Goal: Task Accomplishment & Management: Manage account settings

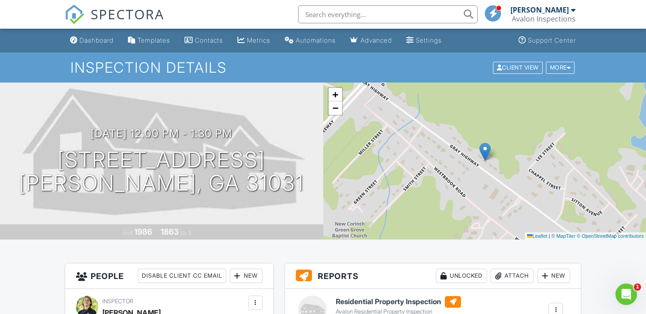
click at [368, 13] on input "text" at bounding box center [388, 14] width 180 height 18
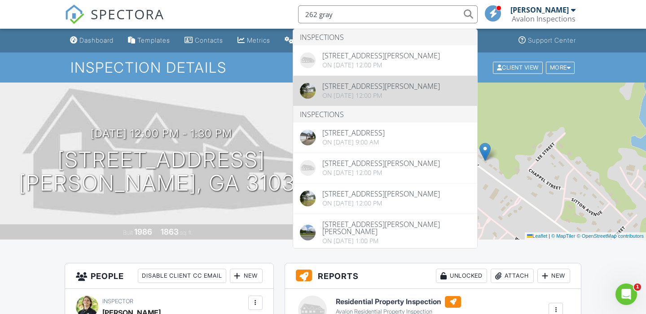
type input "262 gray"
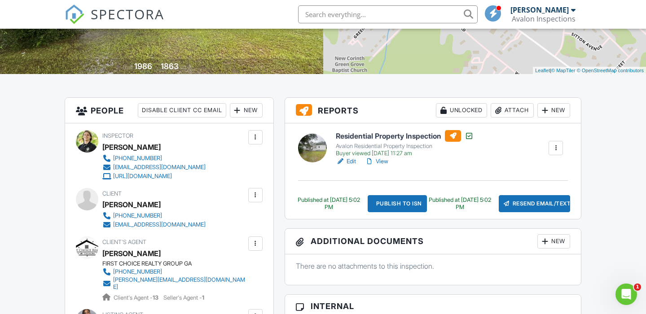
click at [383, 159] on link "View" at bounding box center [376, 161] width 23 height 9
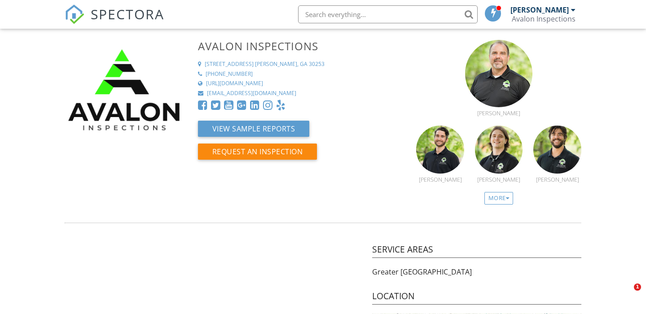
click at [139, 22] on span "SPECTORA" at bounding box center [128, 13] width 74 height 19
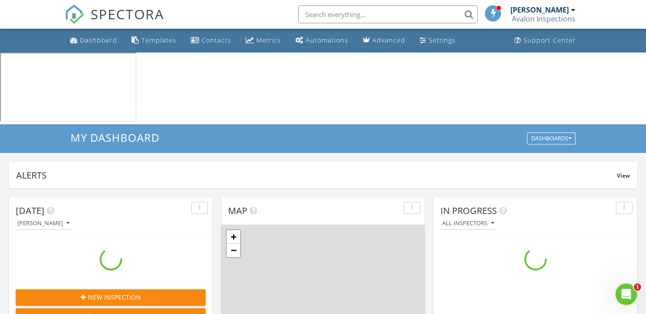
scroll to position [817, 646]
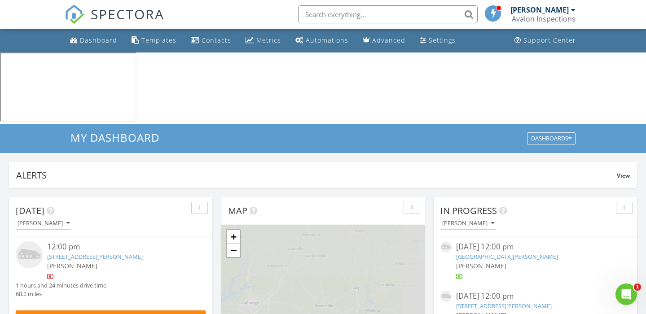
click at [118, 253] on link "262 Gray Hwy, Gordon, GA 31031" at bounding box center [95, 257] width 96 height 8
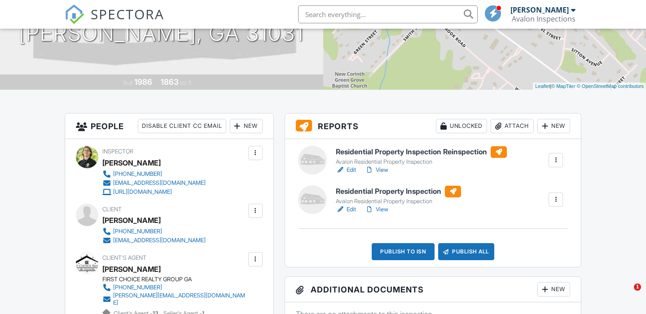
click at [557, 197] on div at bounding box center [555, 199] width 9 height 9
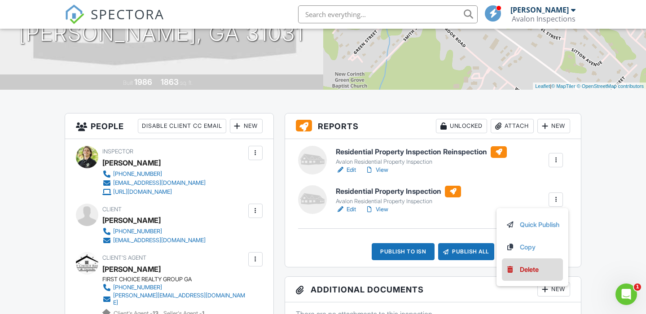
click at [537, 272] on link "Delete" at bounding box center [532, 270] width 54 height 10
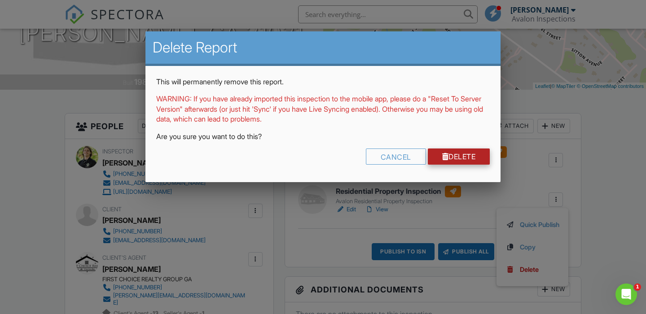
click at [447, 155] on link "Delete" at bounding box center [459, 157] width 62 height 16
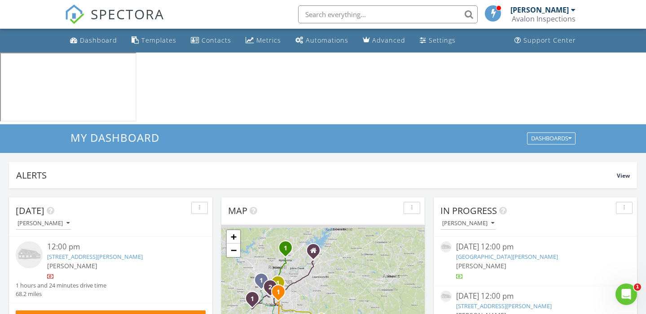
scroll to position [43, 0]
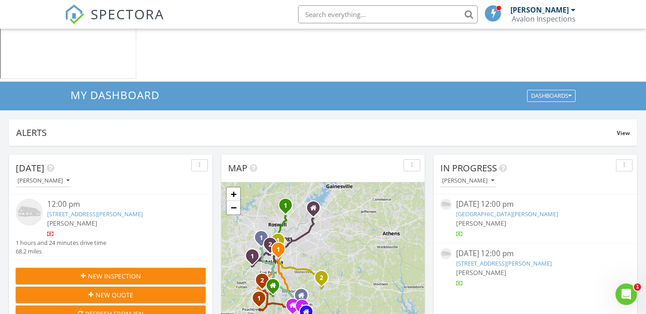
click at [502, 210] on link "894 High Falls Rd, Jackson, GA 30233" at bounding box center [507, 214] width 102 height 8
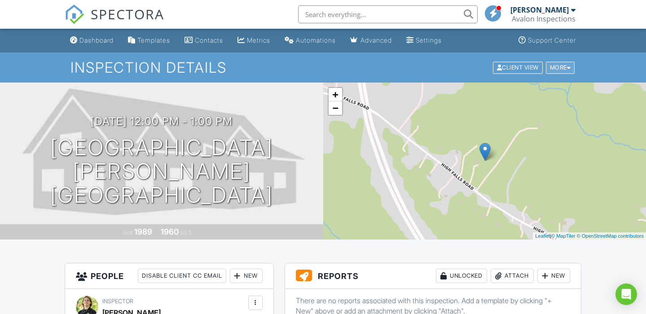
click at [567, 67] on div at bounding box center [569, 68] width 4 height 6
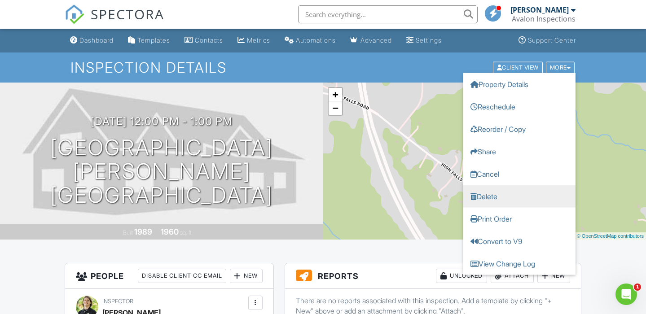
click at [495, 193] on link "Delete" at bounding box center [519, 196] width 112 height 22
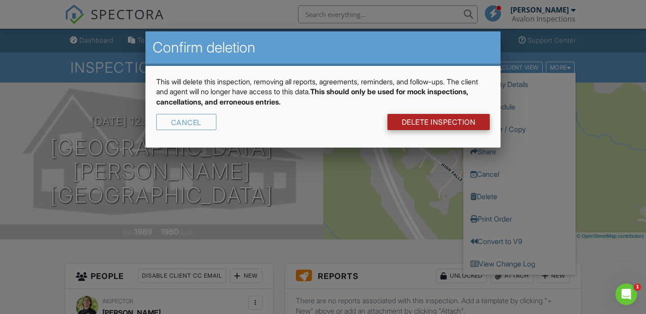
click at [460, 123] on link "DELETE Inspection" at bounding box center [438, 122] width 103 height 16
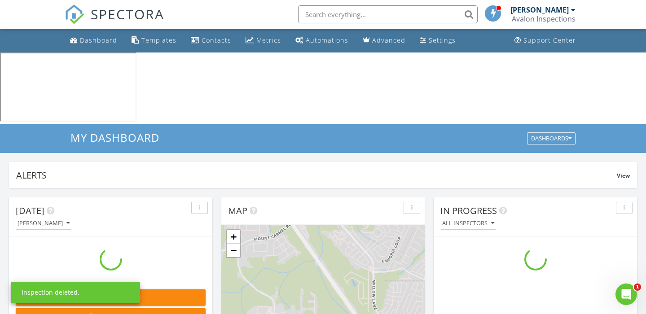
scroll to position [817, 646]
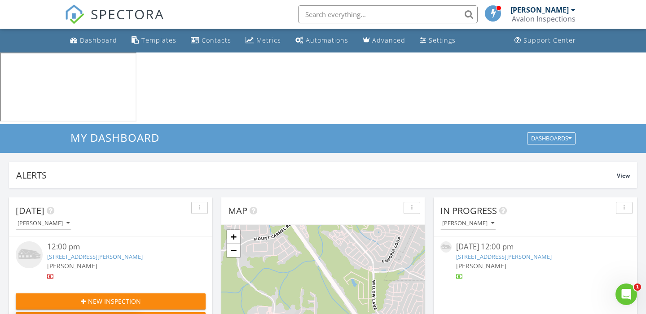
click at [527, 253] on link "871 Kelly Farm Rd, Newnan, GA 30265" at bounding box center [504, 257] width 96 height 8
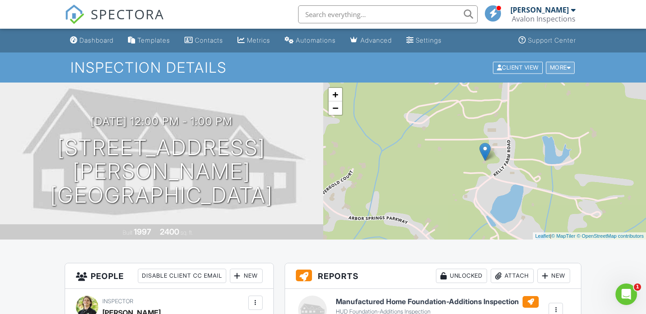
click at [557, 66] on div "More" at bounding box center [560, 67] width 29 height 12
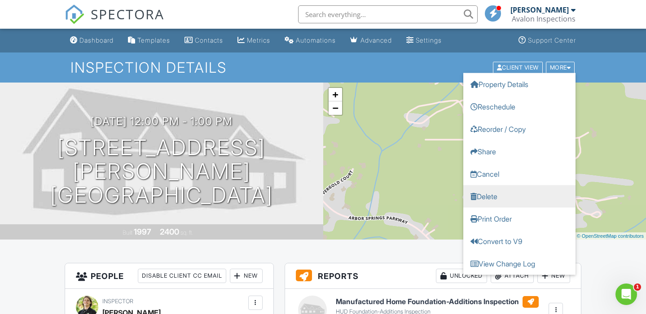
click at [498, 194] on link "Delete" at bounding box center [519, 196] width 112 height 22
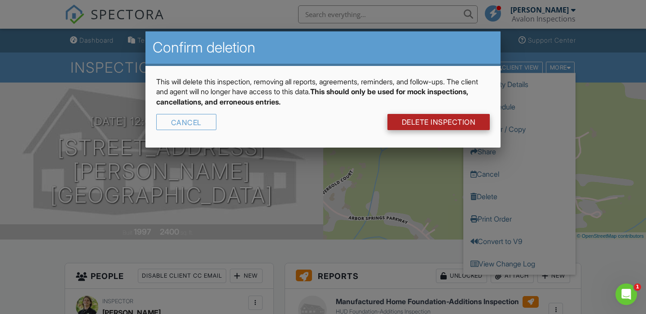
click at [436, 121] on link "DELETE Inspection" at bounding box center [438, 122] width 103 height 16
